Goal: Answer question/provide support: Share knowledge or assist other users

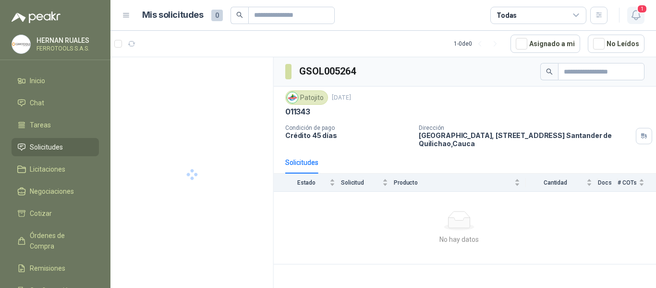
click at [637, 19] on icon "button" at bounding box center [635, 15] width 8 height 9
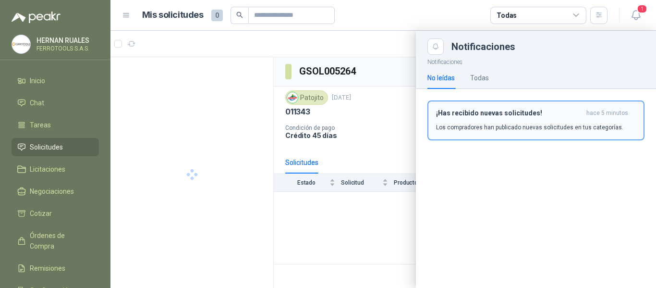
click at [494, 129] on p "Los compradores han publicado nuevas solicitudes en tus categorías." at bounding box center [529, 127] width 187 height 9
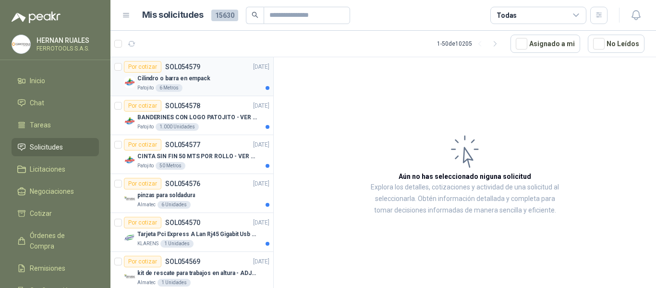
click at [240, 77] on div "Cilindro o barra en empack" at bounding box center [203, 78] width 132 height 12
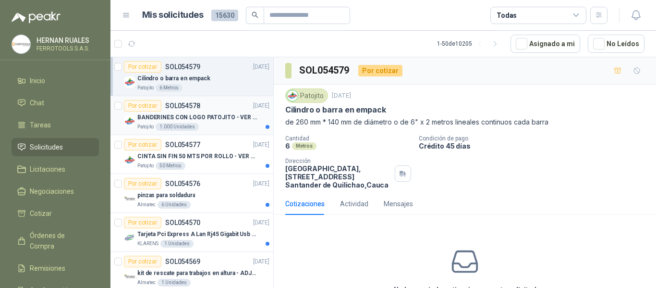
click at [230, 113] on p "BANDERINES CON LOGO PATOJITO - VER DOC ADJUNTO" at bounding box center [197, 117] width 120 height 9
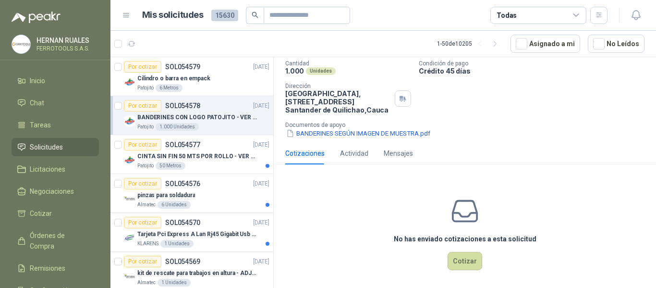
scroll to position [78, 0]
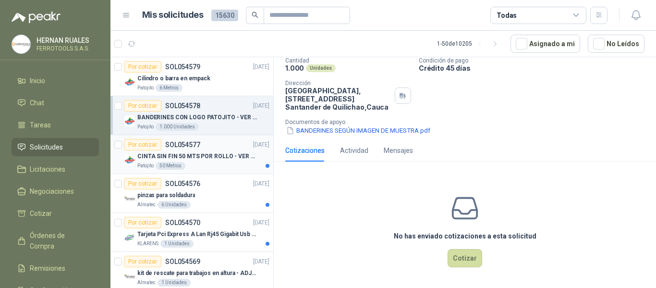
click at [222, 143] on div "Por cotizar SOL054577 02/09/25" at bounding box center [196, 145] width 145 height 12
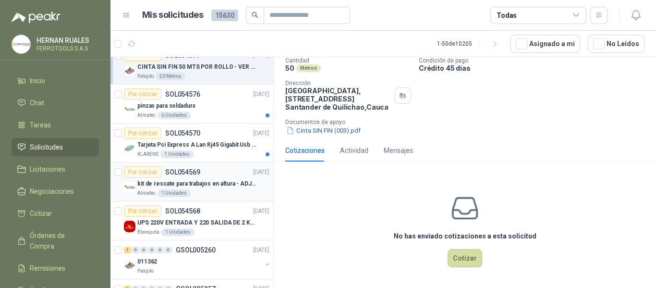
scroll to position [96, 0]
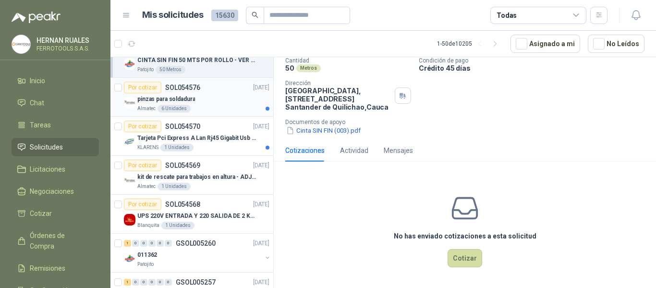
click at [227, 99] on div "pinzas para soldadura" at bounding box center [203, 99] width 132 height 12
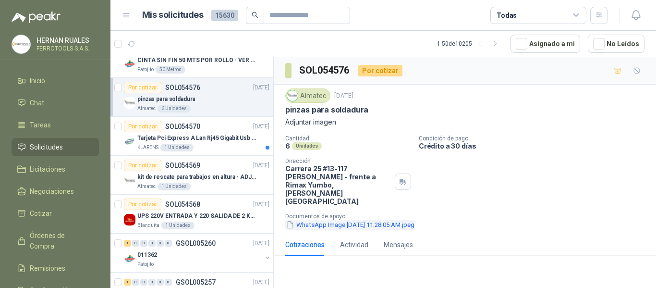
click at [407, 219] on button "WhatsApp Image 2025-09-02 at 11.28.05 AM.jpeg" at bounding box center [350, 224] width 130 height 10
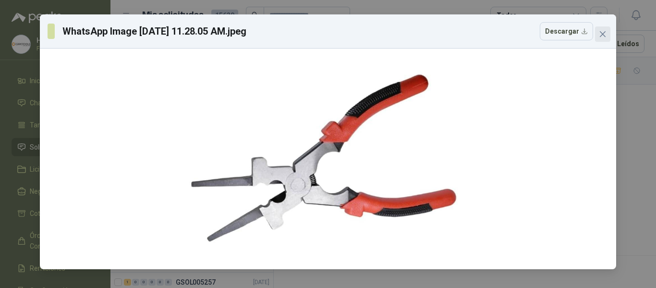
click at [599, 33] on icon "close" at bounding box center [603, 34] width 8 height 8
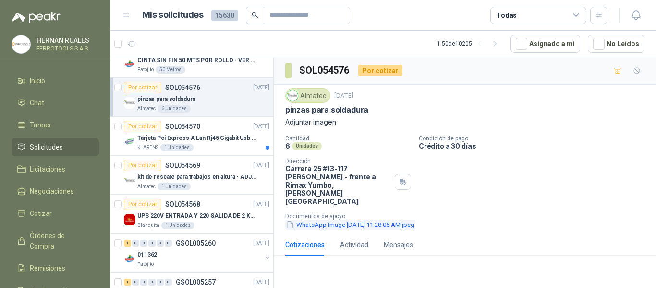
click at [339, 219] on button "WhatsApp Image 2025-09-02 at 11.28.05 AM.jpeg" at bounding box center [350, 224] width 130 height 10
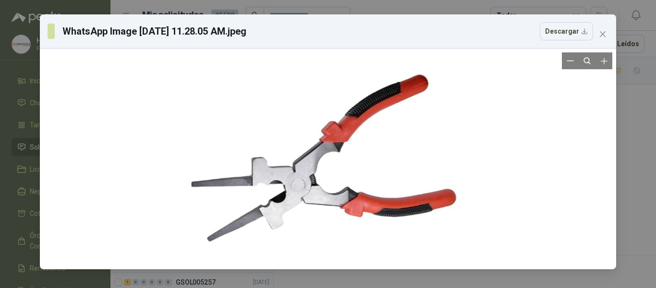
click at [286, 221] on div at bounding box center [327, 158] width 277 height 213
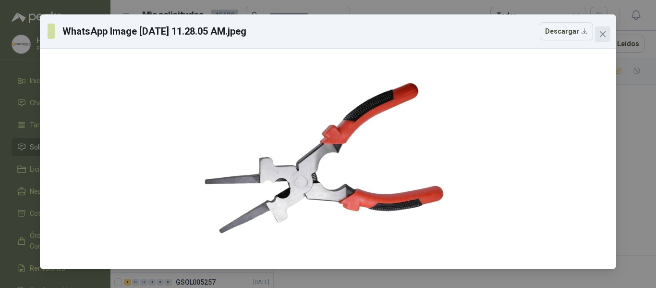
click at [602, 36] on icon "close" at bounding box center [603, 34] width 8 height 8
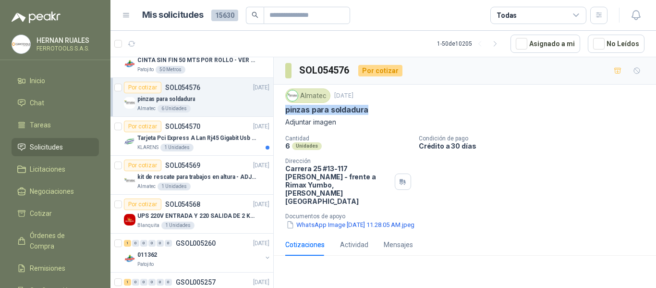
drag, startPoint x: 370, startPoint y: 110, endPoint x: 287, endPoint y: 110, distance: 82.6
click at [287, 110] on div "pinzas para soldadura" at bounding box center [464, 110] width 359 height 10
copy p "pinzas para soldadura"
click at [217, 140] on p "Tarjeta Pci Express A Lan Rj45 Gigabit Usb 3.0 X3 Puertos" at bounding box center [197, 137] width 120 height 9
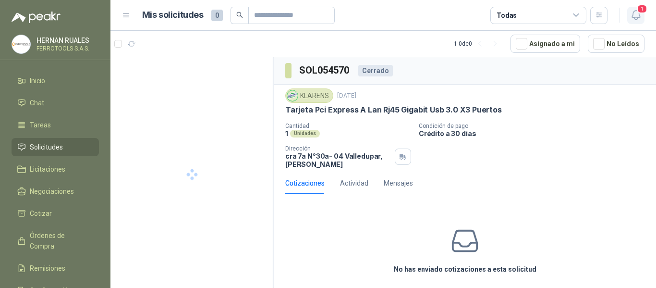
click at [643, 15] on button "1" at bounding box center [635, 15] width 17 height 17
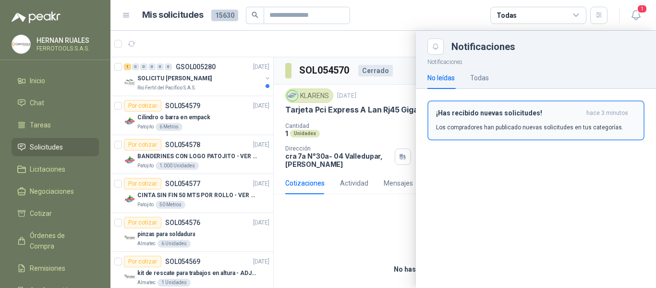
click at [500, 121] on div "¡Has recibido nuevas solicitudes! hace 3 minutos Los compradores han publicado …" at bounding box center [536, 120] width 200 height 23
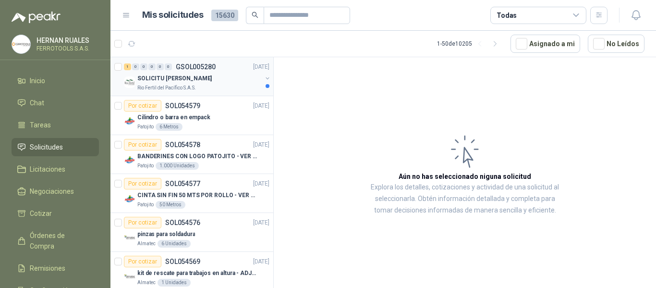
click at [216, 76] on div "SOLICITU [PERSON_NAME]" at bounding box center [199, 78] width 124 height 12
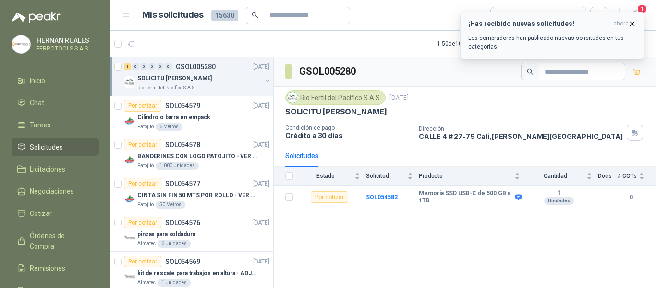
click at [570, 33] on div "¡Has recibido nuevas solicitudes! ahora Los compradores han publicado nuevas so…" at bounding box center [552, 35] width 168 height 31
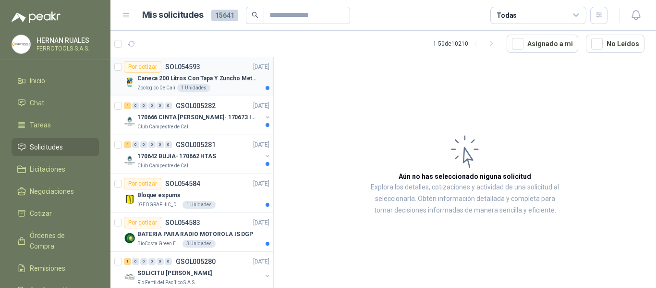
click at [226, 83] on p "Caneca 200 Litros Con Tapa Y Zuncho Metalico" at bounding box center [197, 78] width 120 height 9
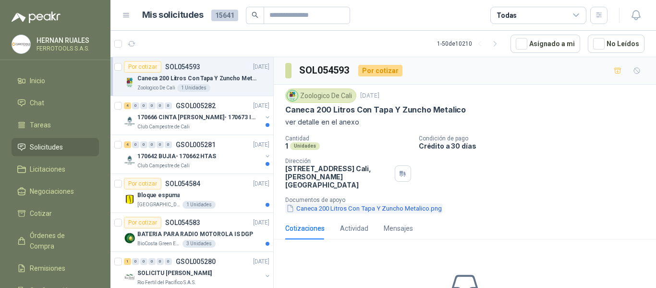
click at [339, 203] on button "Caneca 200 Litros Con Tapa Y Zuncho Metalico.png" at bounding box center [363, 208] width 157 height 10
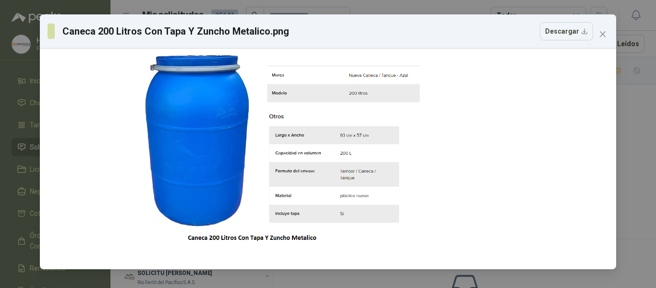
click at [610, 34] on div "Caneca 200 Litros Con Tapa Y Zuncho Metalico.png Descargar" at bounding box center [328, 31] width 576 height 34
click at [602, 34] on icon "close" at bounding box center [603, 34] width 6 height 6
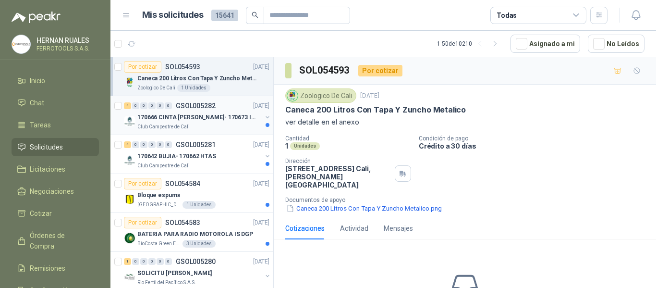
click at [201, 121] on p "170666 CINTA [PERSON_NAME]- 170673 IMPERMEABILI" at bounding box center [197, 117] width 120 height 9
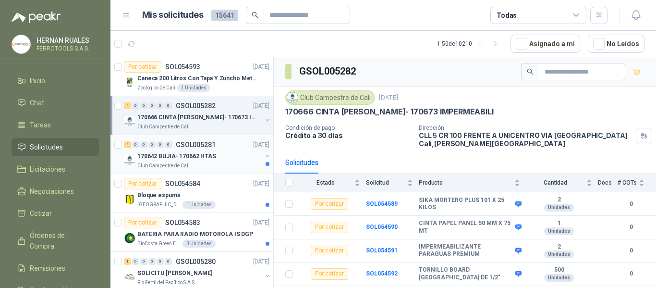
click at [204, 153] on p "170642 BUJIA- 170662 HTAS" at bounding box center [176, 156] width 79 height 9
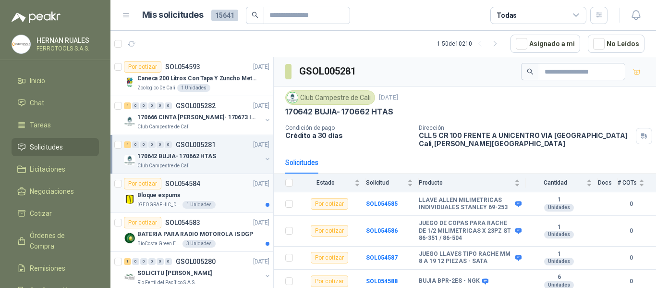
click at [218, 196] on div "Bloque espuma" at bounding box center [203, 195] width 132 height 12
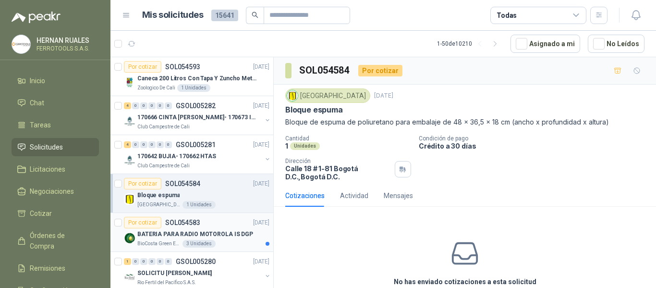
click at [228, 235] on p "BATERIA PARA RADIO MOTOROLA IS DGP" at bounding box center [195, 233] width 116 height 9
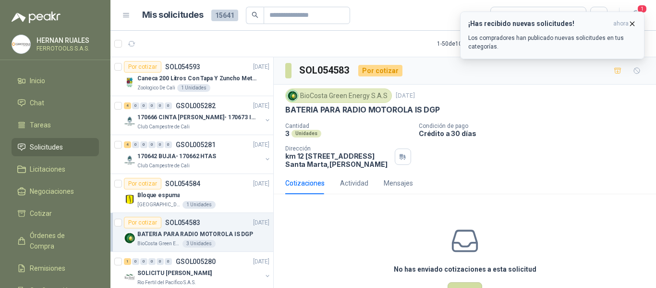
click at [555, 34] on p "Los compradores han publicado nuevas solicitudes en tus categorías." at bounding box center [552, 42] width 168 height 17
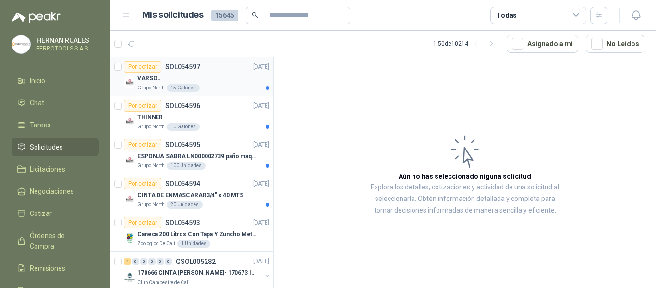
click at [231, 71] on div "Por cotizar SOL054597 [DATE]" at bounding box center [196, 67] width 145 height 12
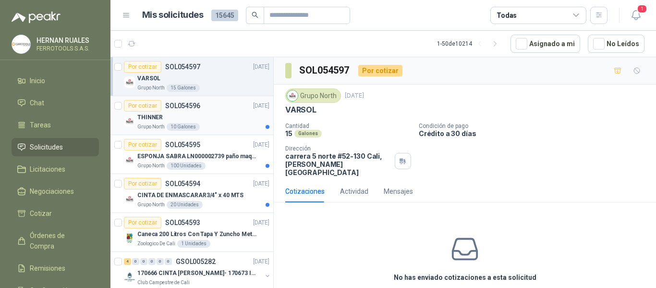
click at [217, 115] on div "THINNER" at bounding box center [203, 117] width 132 height 12
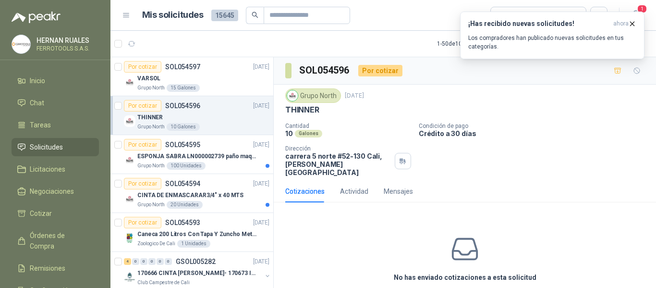
click at [241, 46] on article "1 - 50 de 10214 Asignado a mi No Leídos" at bounding box center [382, 44] width 545 height 26
click at [563, 31] on div "¡Has recibido nuevas solicitudes! ahora Los compradores han publicado nuevas so…" at bounding box center [552, 35] width 168 height 31
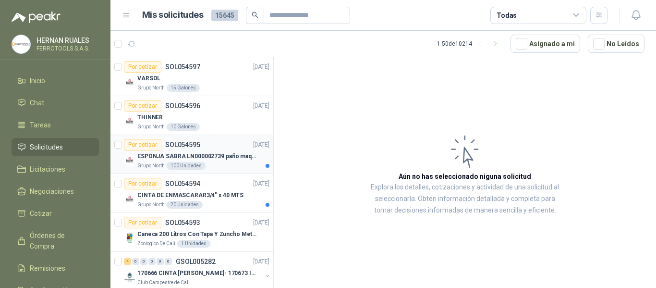
click at [222, 152] on p "ESPONJA SABRA LN000002739 paño maquina 3m 14cm x10 m" at bounding box center [197, 156] width 120 height 9
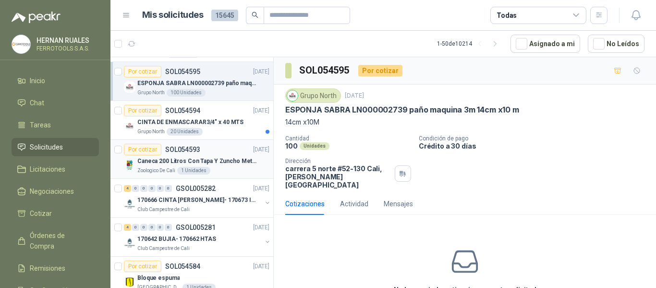
scroll to position [96, 0]
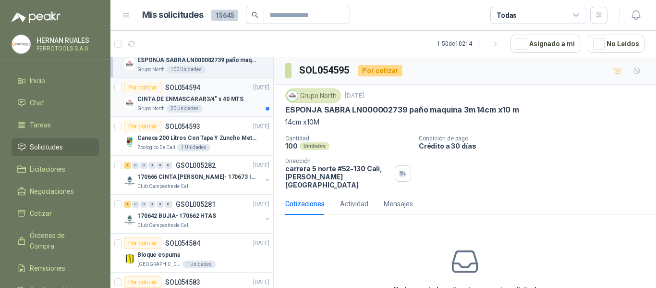
click at [209, 105] on div "Grupo North 20 Unidades" at bounding box center [203, 109] width 132 height 8
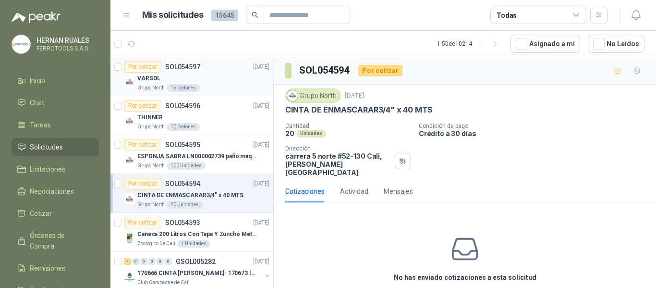
click at [248, 77] on div "VARSOL" at bounding box center [203, 78] width 132 height 12
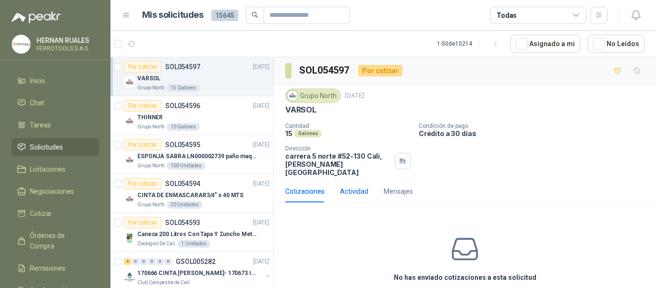
click at [357, 186] on div "Actividad" at bounding box center [354, 191] width 28 height 11
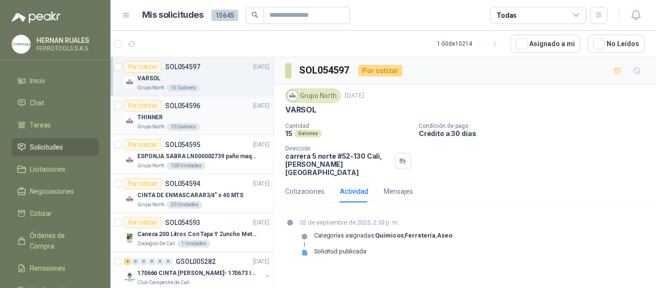
click at [205, 114] on div "THINNER" at bounding box center [203, 117] width 132 height 12
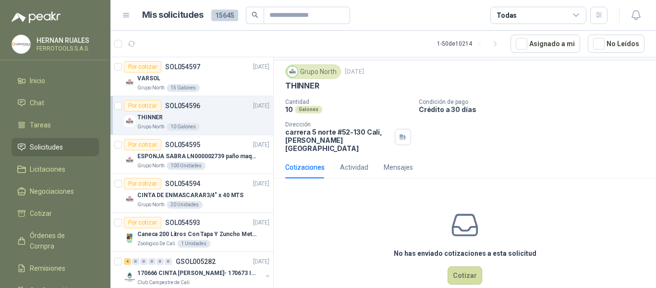
scroll to position [34, 0]
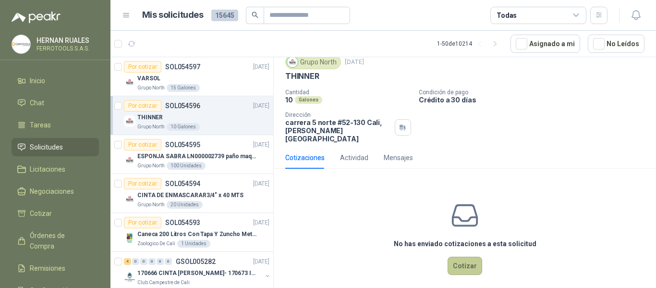
click at [454, 256] on button "Cotizar" at bounding box center [464, 265] width 35 height 18
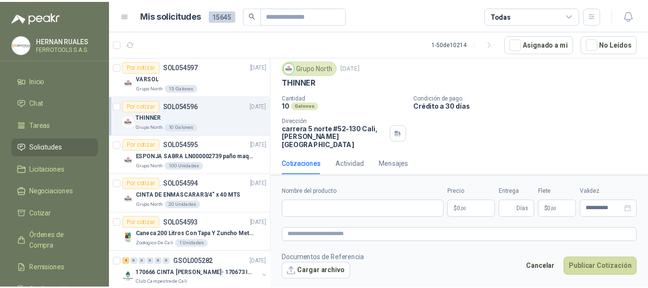
scroll to position [27, 0]
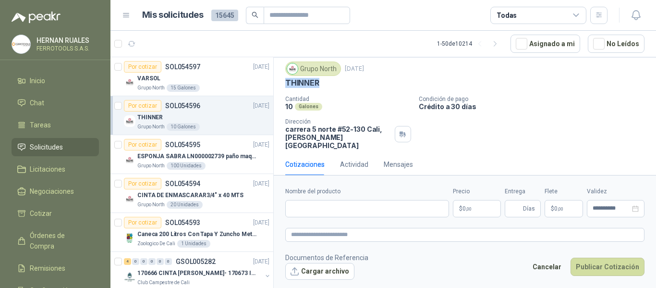
drag, startPoint x: 325, startPoint y: 81, endPoint x: 282, endPoint y: 86, distance: 42.6
click at [282, 86] on div "Grupo North [DATE] THINNER Cantidad 10 Galones Condición de pago Crédito a 30 d…" at bounding box center [465, 106] width 382 height 96
copy p "THINNER"
click at [392, 210] on input "Nombre del producto" at bounding box center [367, 208] width 164 height 17
paste input "*******"
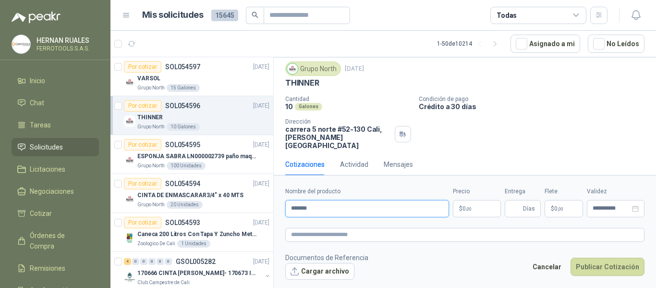
type input "**********"
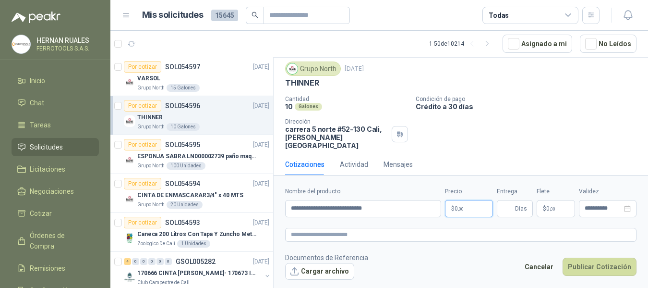
click at [482, 209] on body "[PERSON_NAME] FERROTOOLS S.A.S. Inicio Chat Tareas Solicitudes Licitaciones Neg…" at bounding box center [324, 144] width 648 height 288
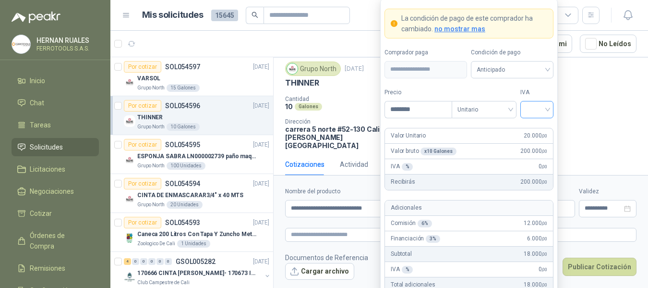
type input "********"
click at [536, 103] on input "search" at bounding box center [537, 108] width 22 height 14
click at [535, 128] on div "19%" at bounding box center [537, 129] width 18 height 11
click at [542, 84] on form "**********" at bounding box center [469, 177] width 178 height 357
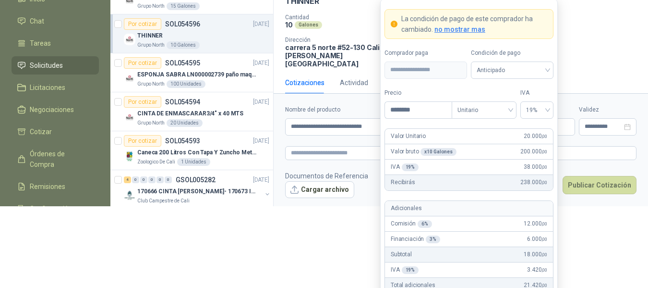
scroll to position [84, 0]
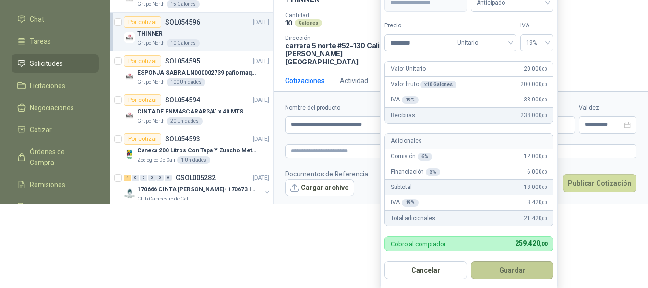
click at [520, 267] on button "Guardar" at bounding box center [512, 270] width 83 height 18
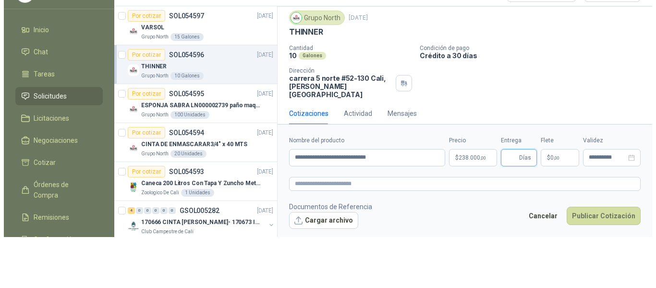
scroll to position [0, 0]
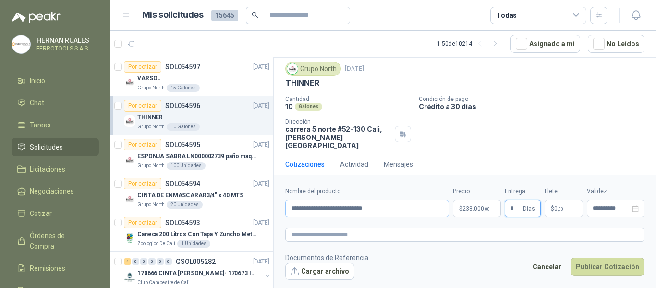
type input "*"
drag, startPoint x: 397, startPoint y: 210, endPoint x: 242, endPoint y: 215, distance: 154.6
click at [242, 215] on div "Por cotizar SOL054597 [DATE] VARSOL Grupo North 15 Galones Por cotizar SOL05459…" at bounding box center [382, 174] width 545 height 234
click at [301, 240] on textarea at bounding box center [464, 235] width 359 height 14
paste textarea "**********"
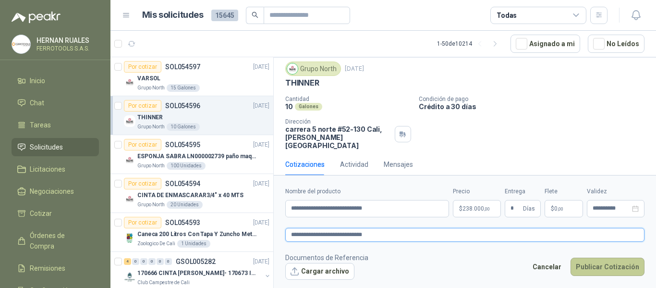
type textarea "**********"
click at [614, 265] on button "Publicar Cotización" at bounding box center [607, 266] width 74 height 18
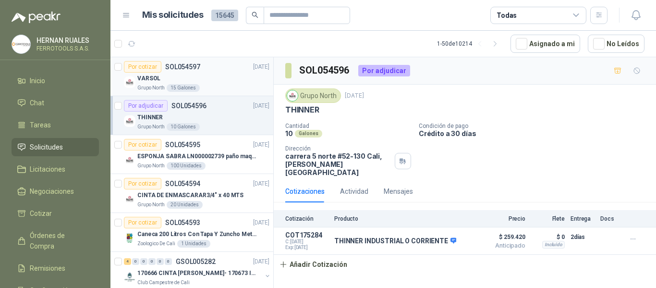
click at [217, 82] on div "VARSOL" at bounding box center [203, 78] width 132 height 12
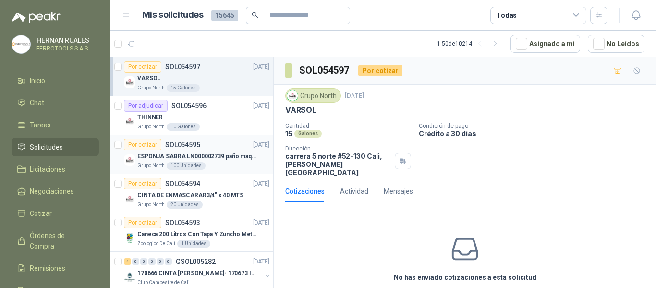
click at [229, 161] on div "ESPONJA SABRA LN000002739 paño maquina 3m 14cm x10 m" at bounding box center [203, 156] width 132 height 12
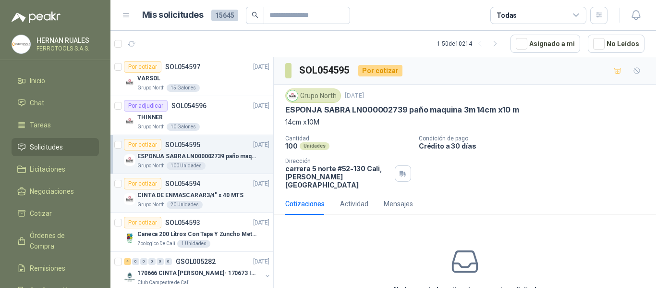
click at [217, 197] on p "CINTA DE ENMASCARAR3/4" x 40 MTS" at bounding box center [190, 195] width 106 height 9
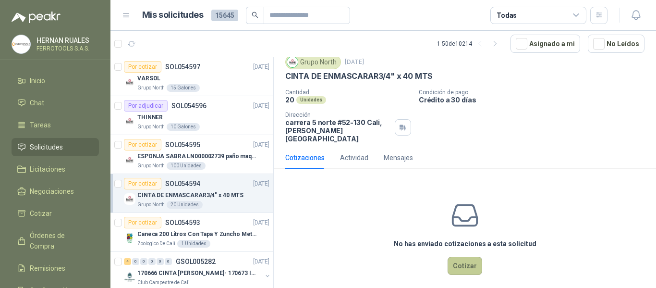
click at [455, 261] on button "Cotizar" at bounding box center [464, 265] width 35 height 18
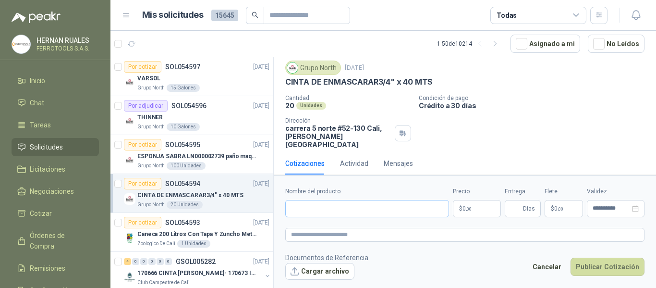
scroll to position [27, 0]
click at [363, 205] on input "Nombre del producto" at bounding box center [367, 208] width 164 height 17
paste input "**********"
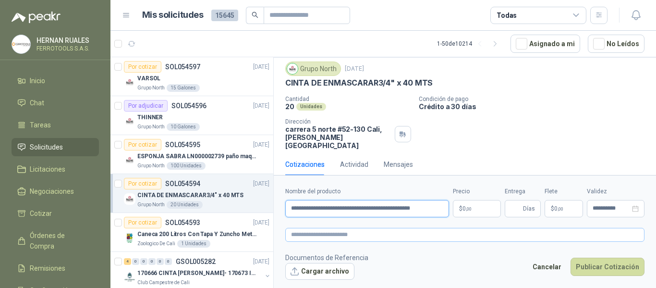
type input "**********"
click at [365, 236] on textarea at bounding box center [464, 235] width 359 height 14
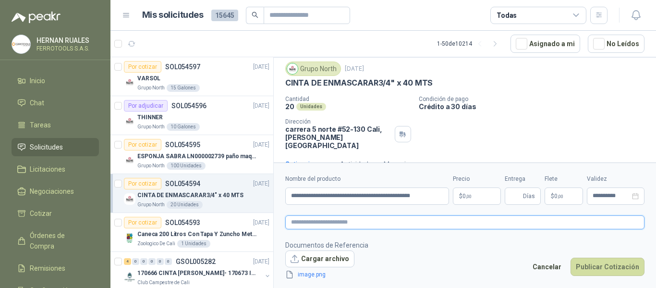
scroll to position [34, 0]
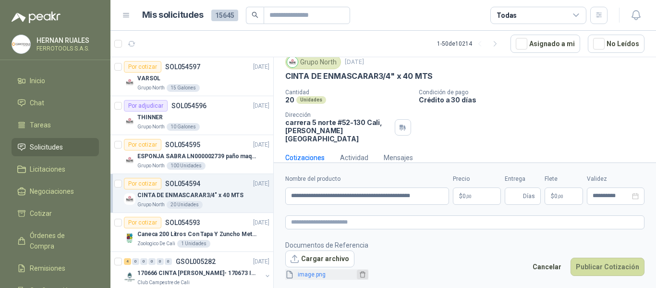
click at [359, 272] on icon "delete" at bounding box center [362, 274] width 7 height 7
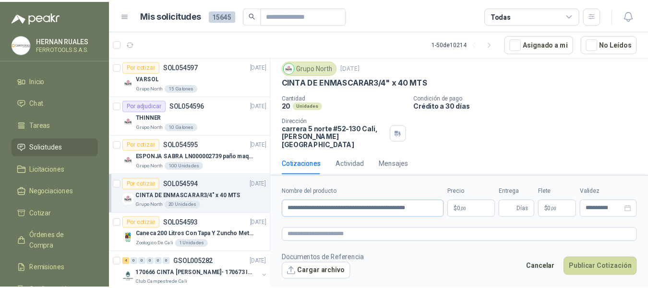
scroll to position [27, 0]
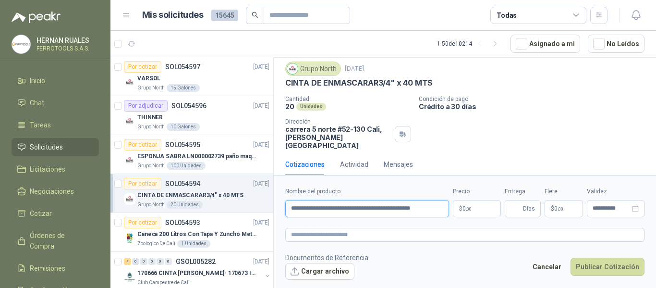
drag, startPoint x: 434, startPoint y: 211, endPoint x: 243, endPoint y: 199, distance: 191.4
click at [243, 199] on div "Por cotizar SOL054597 [DATE] VARSOL Grupo North 15 Galones Por adjudicar SOL054…" at bounding box center [382, 174] width 545 height 234
click at [334, 234] on textarea at bounding box center [464, 235] width 359 height 14
paste textarea "**********"
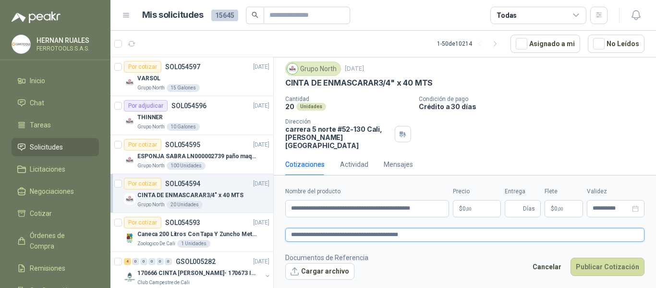
type textarea "**********"
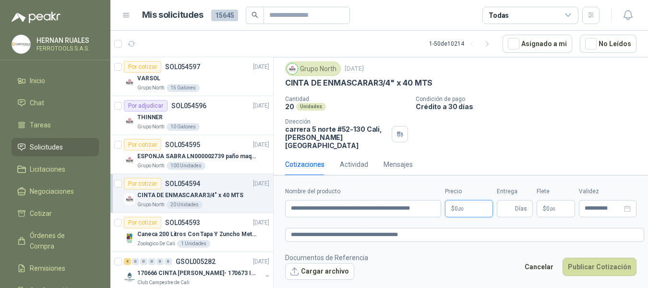
click at [469, 206] on body "[PERSON_NAME] FERROTOOLS S.A.S. Inicio Chat Tareas Solicitudes Licitaciones Neg…" at bounding box center [324, 144] width 648 height 288
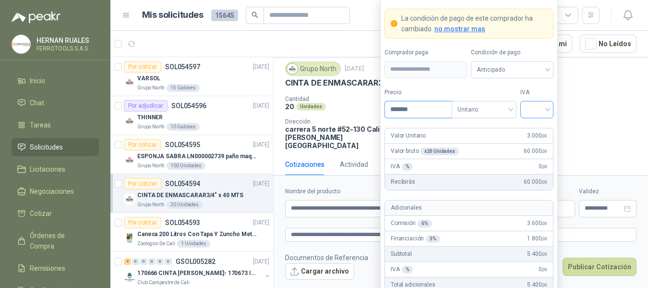
type input "*******"
click at [536, 107] on input "search" at bounding box center [537, 108] width 22 height 14
click at [540, 127] on div "19%" at bounding box center [537, 129] width 18 height 11
click at [542, 90] on label "IVA" at bounding box center [536, 92] width 33 height 9
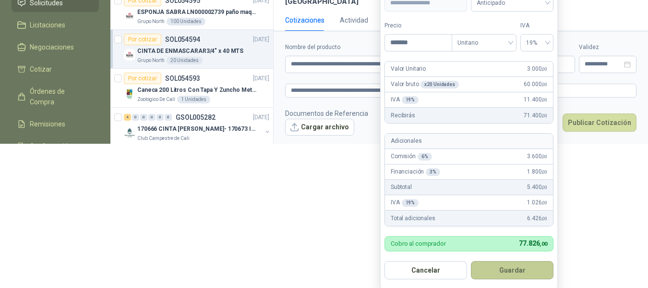
click at [519, 267] on button "Guardar" at bounding box center [512, 270] width 83 height 18
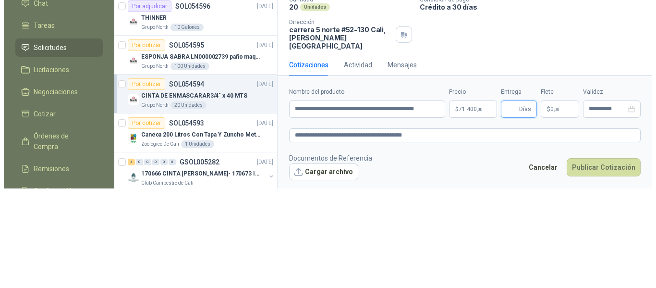
scroll to position [0, 0]
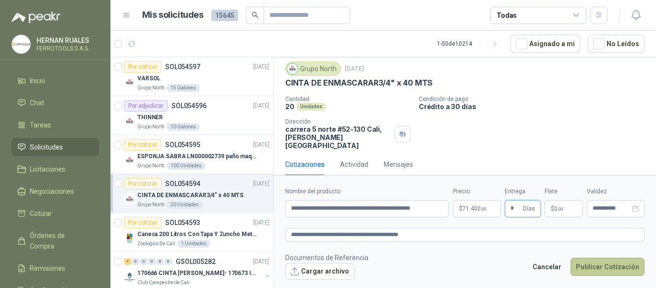
type input "*"
click at [596, 266] on button "Publicar Cotización" at bounding box center [607, 266] width 74 height 18
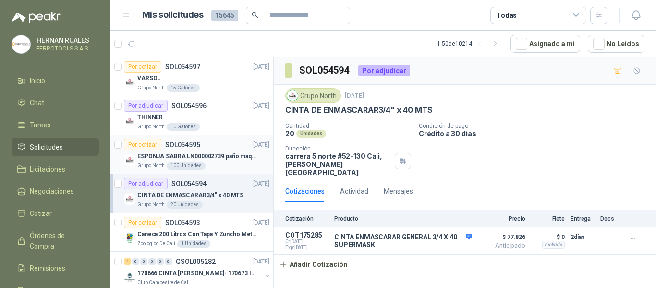
scroll to position [48, 0]
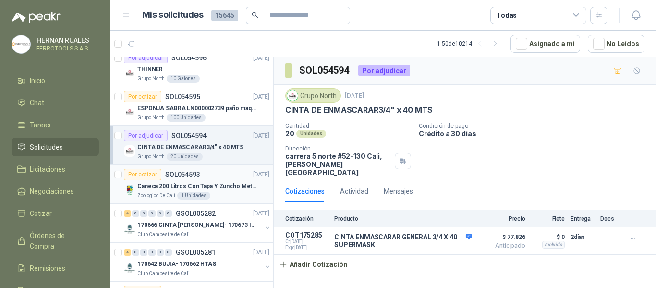
click at [234, 185] on p "Caneca 200 Litros Con Tapa Y Zuncho Metalico" at bounding box center [197, 185] width 120 height 9
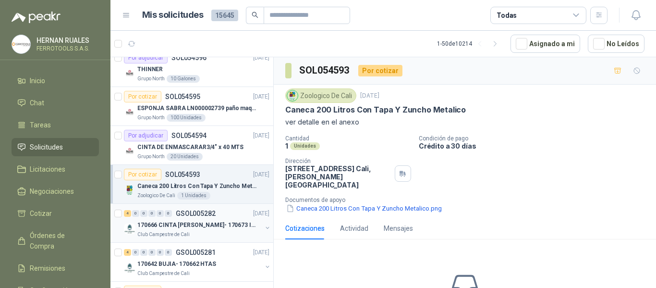
click at [229, 233] on div "Club Campestre de Cali" at bounding box center [199, 234] width 124 height 8
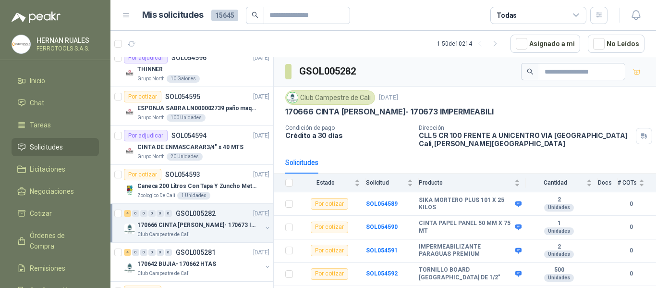
scroll to position [96, 0]
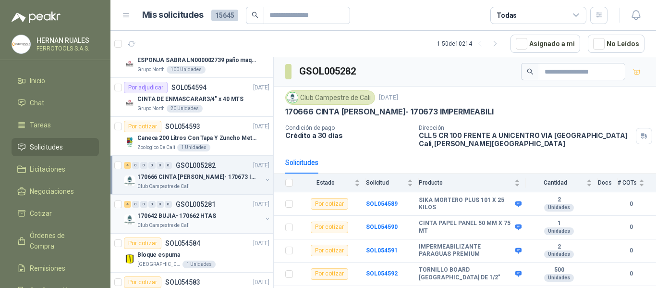
click at [227, 221] on div "170642 BUJIA- 170662 HTAS" at bounding box center [199, 216] width 124 height 12
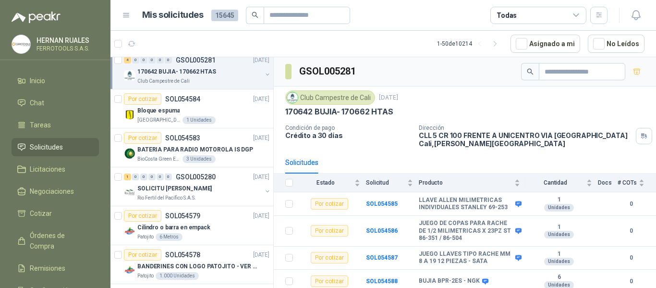
scroll to position [288, 0]
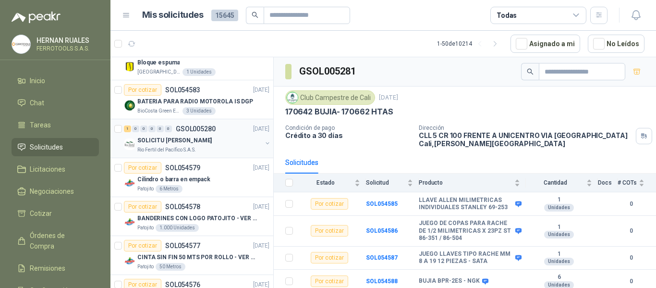
click at [202, 146] on div "Rio Fertil del Pacífico S.A.S." at bounding box center [199, 150] width 124 height 8
